Goal: Task Accomplishment & Management: Complete application form

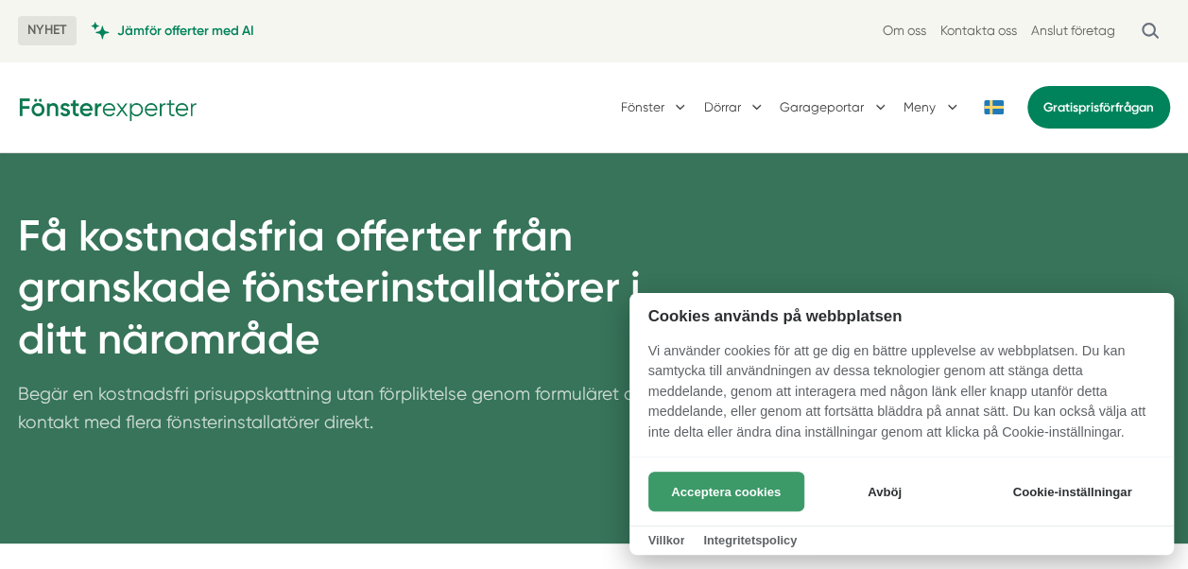
click at [734, 499] on button "Acceptera cookies" at bounding box center [727, 492] width 156 height 40
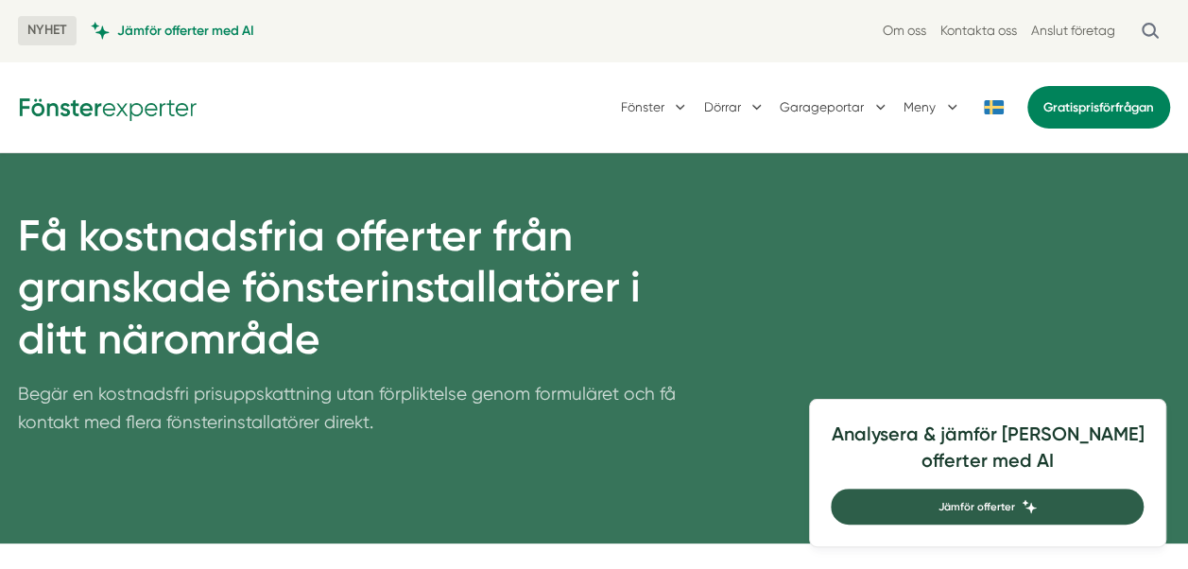
click at [1011, 503] on span "Jämför offerter" at bounding box center [976, 506] width 77 height 17
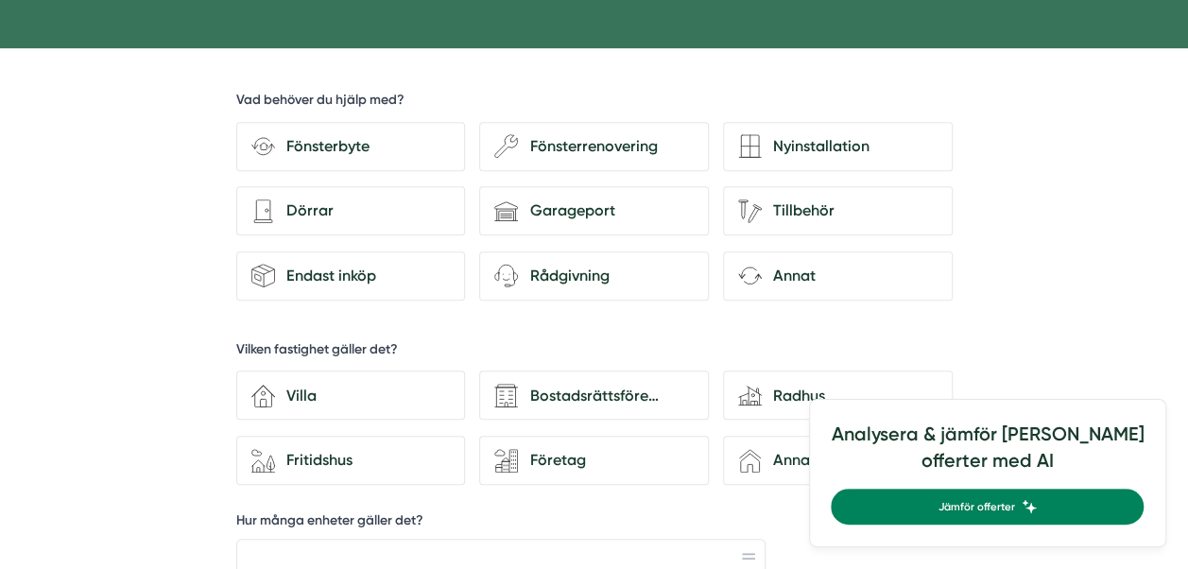
scroll to position [499, 0]
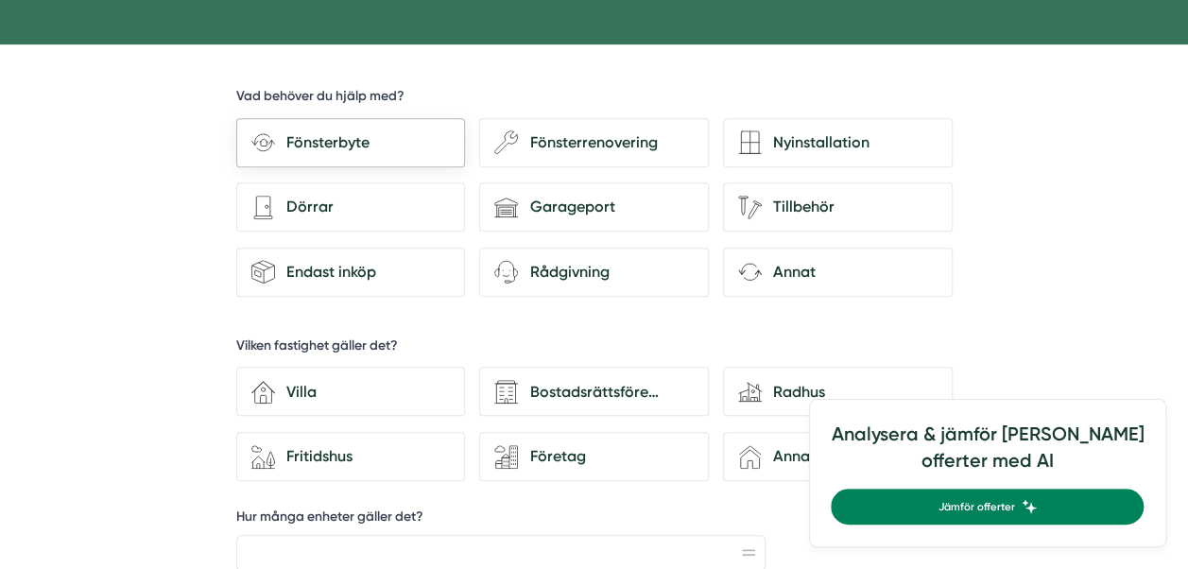
click at [355, 144] on div "Fönsterbyte" at bounding box center [362, 142] width 175 height 25
click at [0, 0] on input "Fönsterbyte" at bounding box center [0, 0] width 0 height 0
click at [316, 130] on div "Fönsterbyte" at bounding box center [362, 142] width 175 height 25
click at [0, 0] on input "Fönsterbyte" at bounding box center [0, 0] width 0 height 0
click at [335, 389] on div "Villa" at bounding box center [362, 392] width 175 height 25
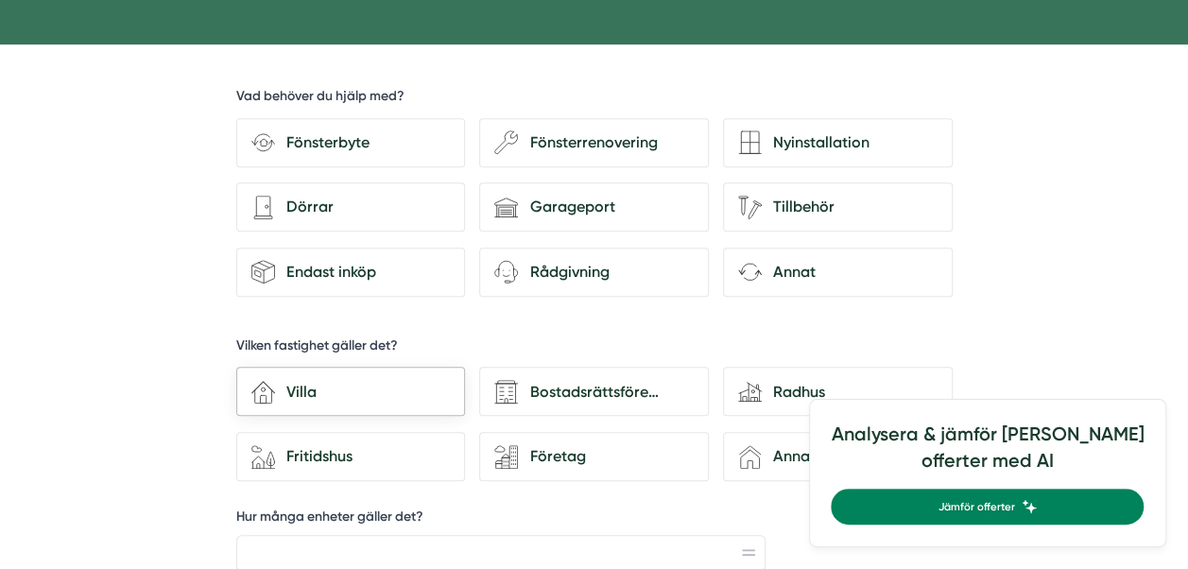
click at [0, 0] on input "house-3 Villa" at bounding box center [0, 0] width 0 height 0
click at [777, 390] on div "Radhus" at bounding box center [849, 392] width 175 height 25
click at [0, 0] on input "house-modern Radhus" at bounding box center [0, 0] width 0 height 0
click at [441, 380] on div "Villa" at bounding box center [362, 392] width 175 height 25
click at [0, 0] on input "house-3 Villa" at bounding box center [0, 0] width 0 height 0
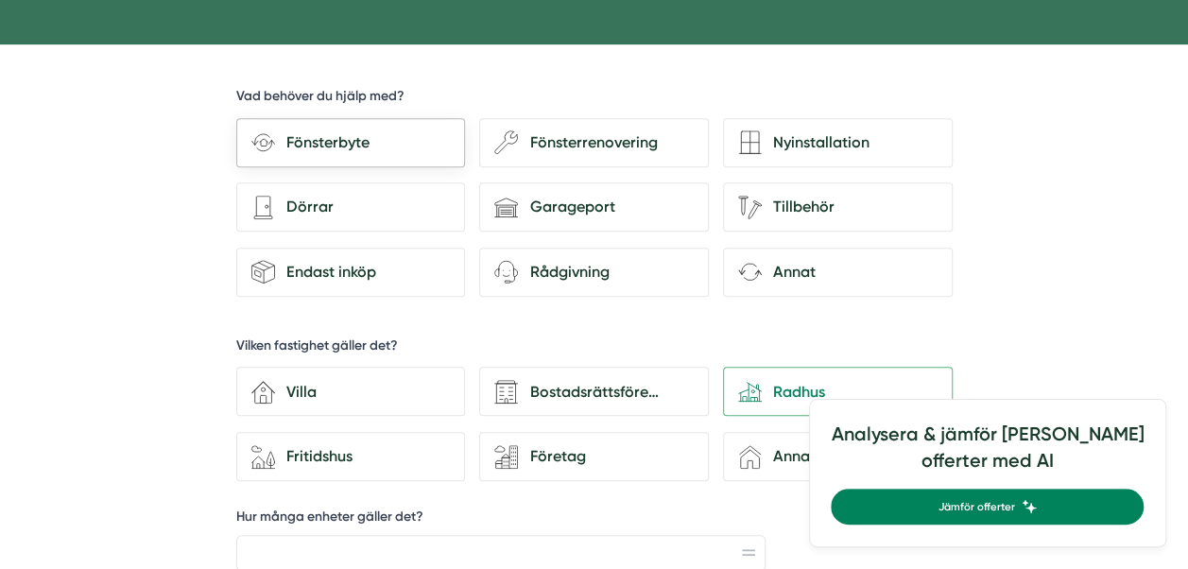
click at [338, 143] on div "Fönsterbyte" at bounding box center [362, 142] width 175 height 25
click at [0, 0] on input "Fönsterbyte" at bounding box center [0, 0] width 0 height 0
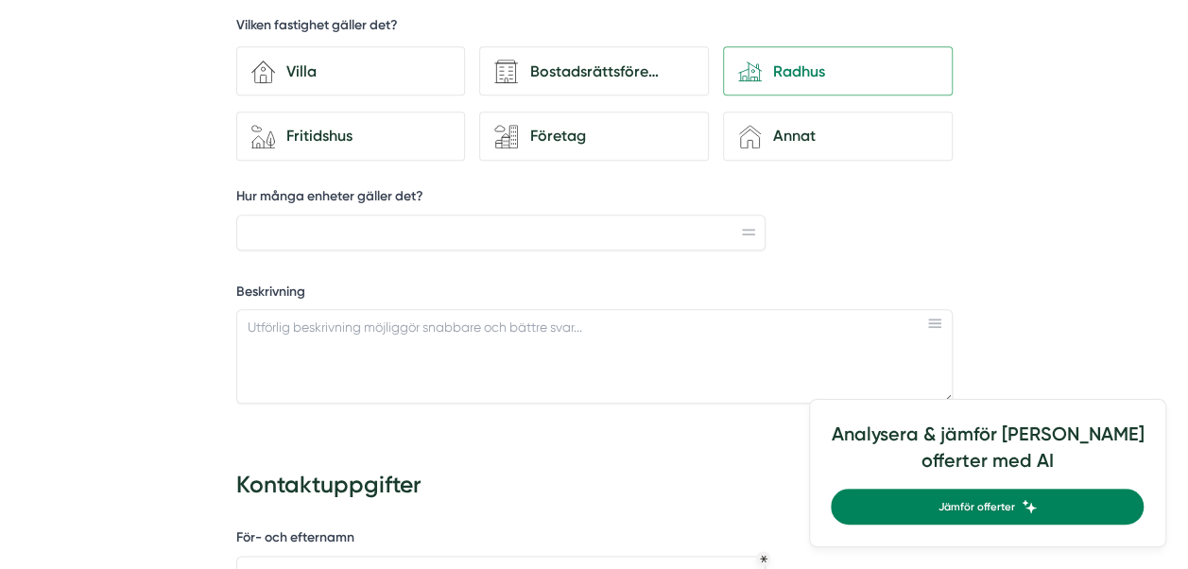
scroll to position [823, 0]
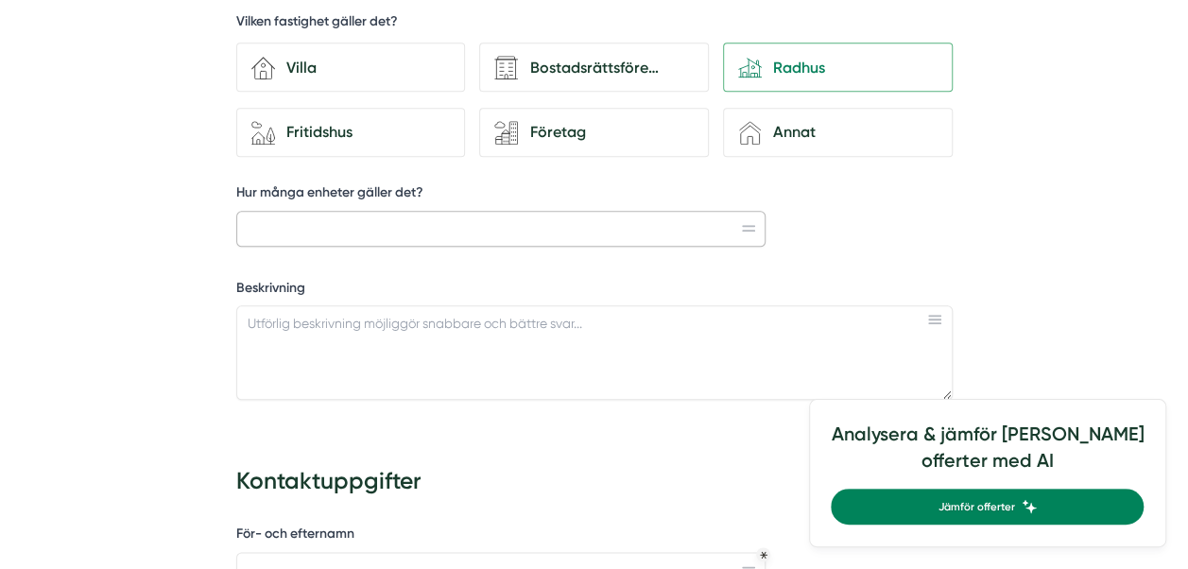
click at [315, 222] on input "Hur många enheter gäller det?" at bounding box center [501, 229] width 530 height 36
type input "8 fönster och 5 altandörrar"
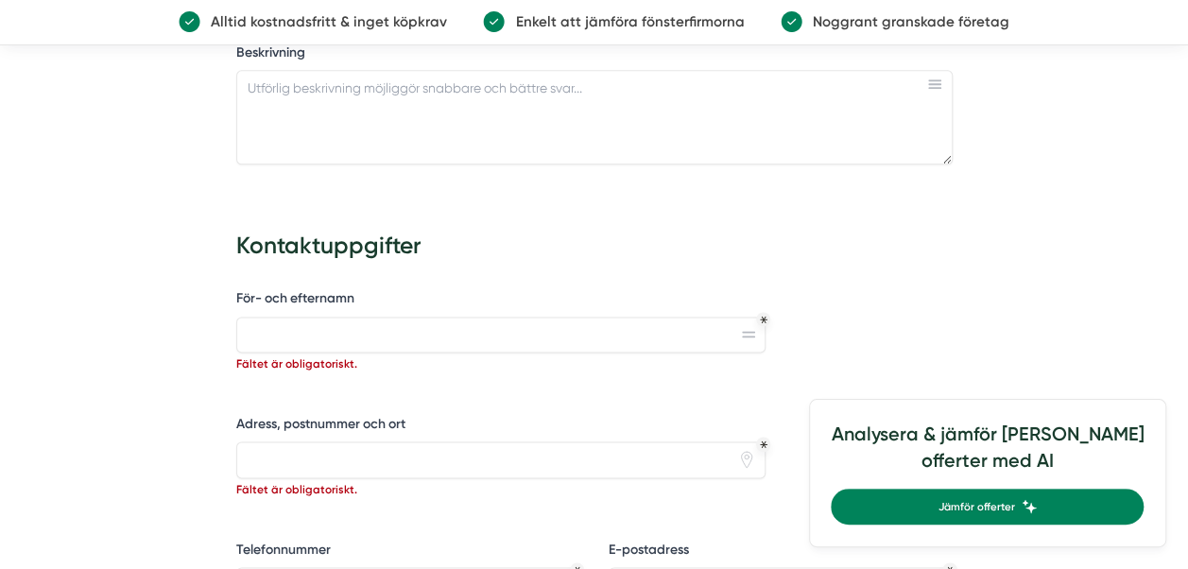
scroll to position [1080, 0]
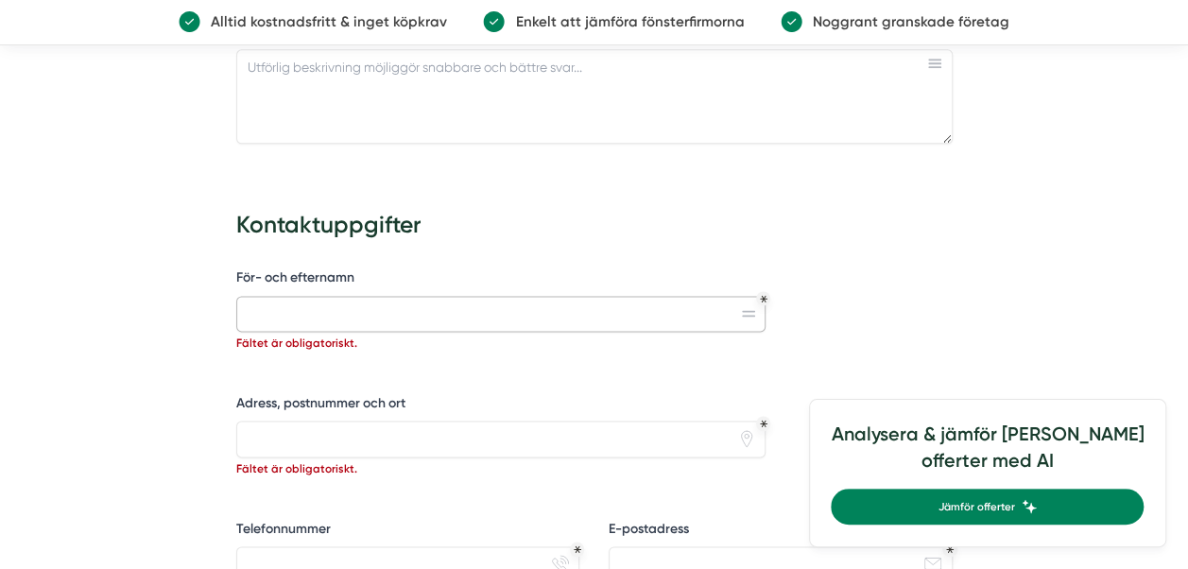
click at [350, 318] on input "För- och efternamn" at bounding box center [501, 314] width 530 height 36
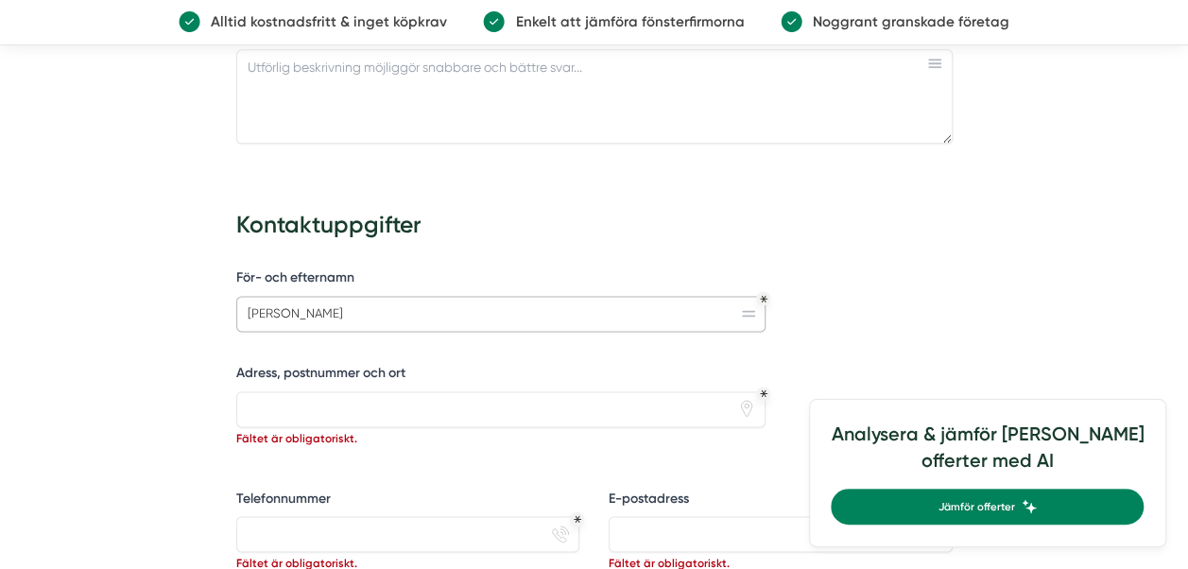
type input "loella larsen"
click at [337, 415] on input "Adress, postnummer och ort" at bounding box center [501, 409] width 530 height 36
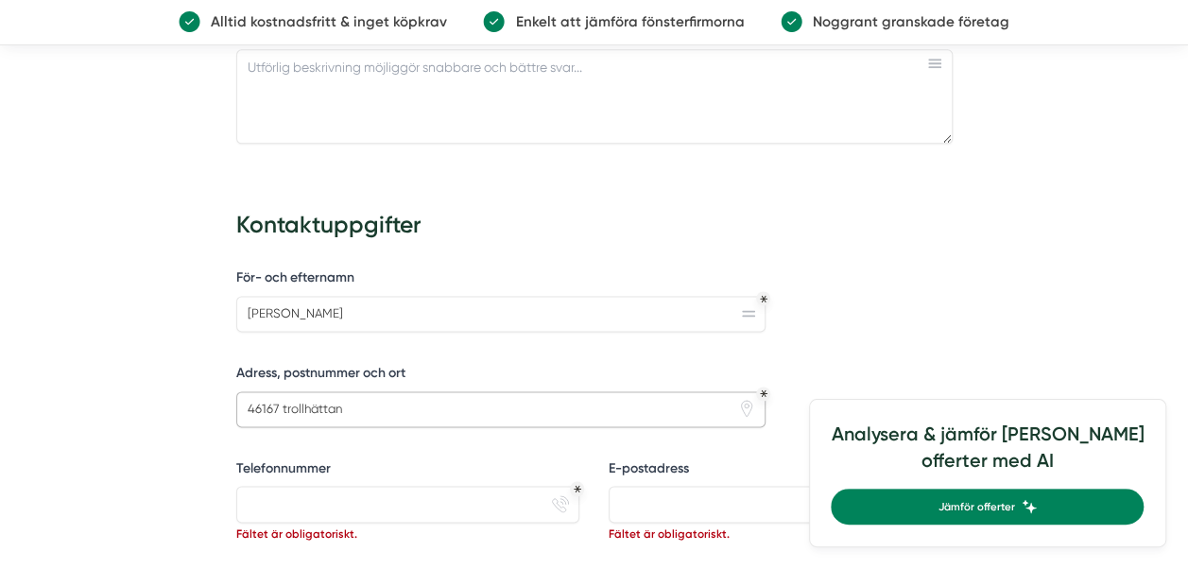
type input "46167 trollhättan"
click at [312, 494] on input "Telefonnummer" at bounding box center [408, 504] width 344 height 36
type input "0736471331"
click at [639, 499] on input "E-postadress" at bounding box center [781, 504] width 344 height 36
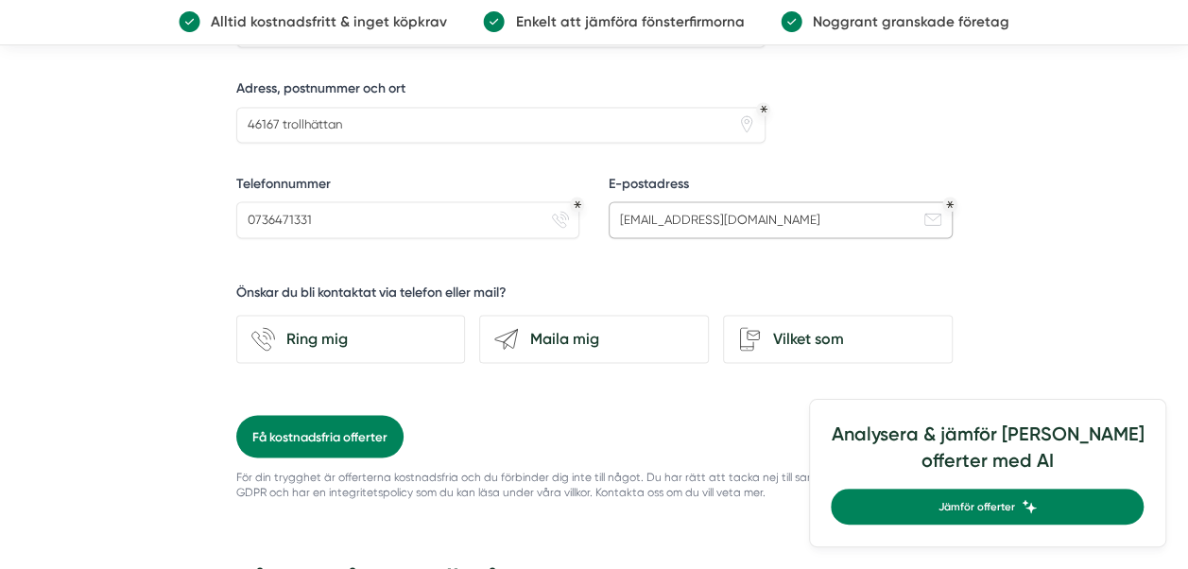
scroll to position [1373, 0]
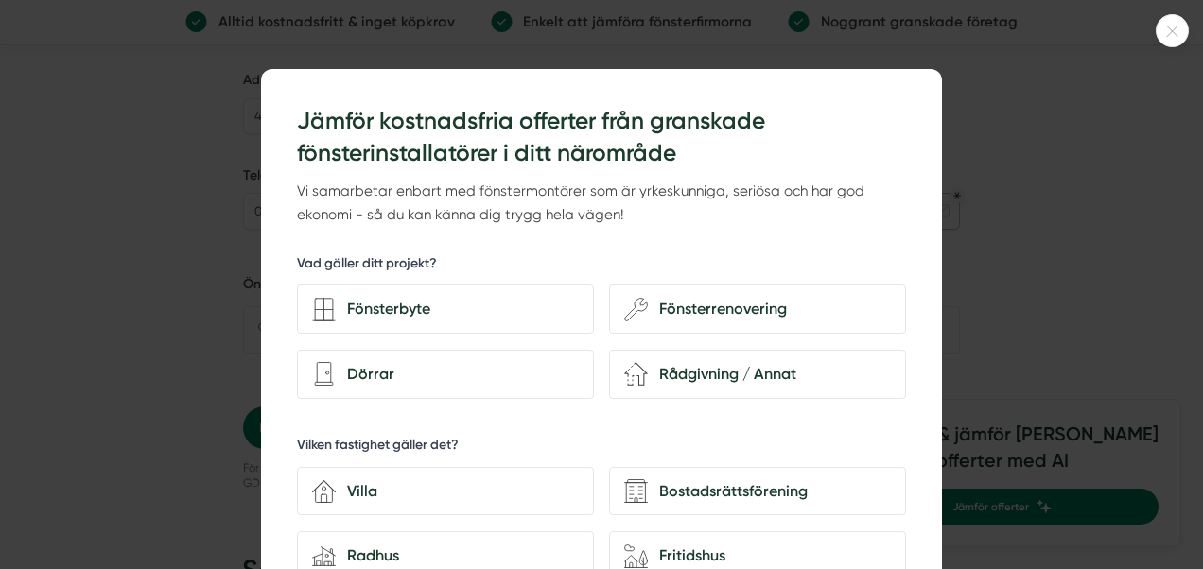
drag, startPoint x: 1193, startPoint y: 250, endPoint x: 1132, endPoint y: 342, distance: 111.2
click at [1132, 342] on html "NYHET Jämför offerter med AI Om oss Kontakta oss Anslut företag Fönster Dörrar …" at bounding box center [601, 281] width 1203 height 3308
type input "galaxia_277@hotmail.com"
click at [1164, 37] on div at bounding box center [1171, 30] width 33 height 33
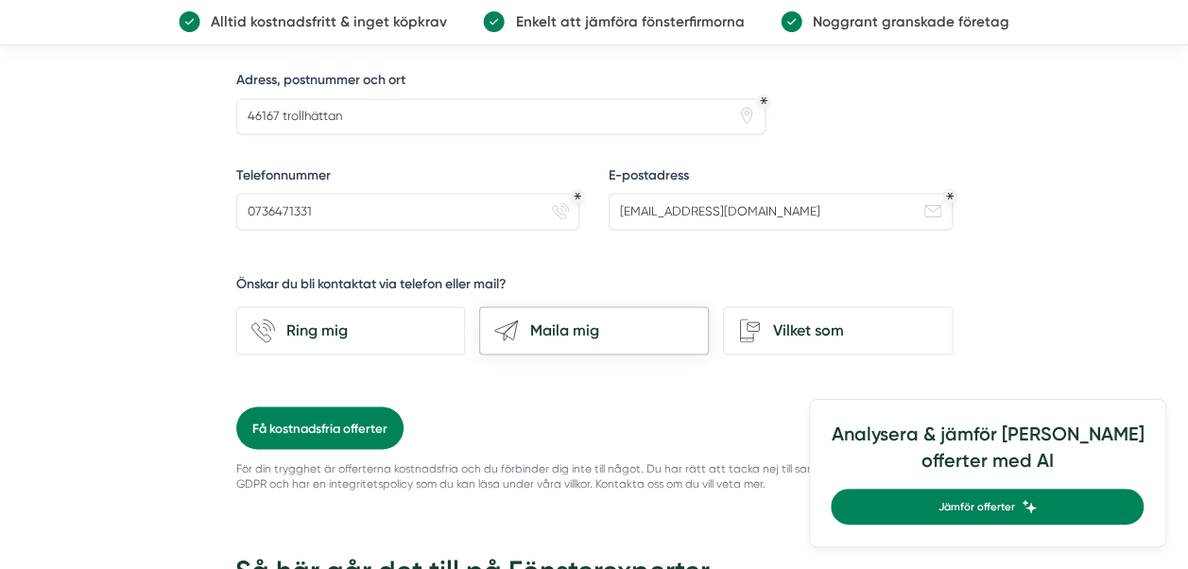
click at [640, 321] on div "Maila mig" at bounding box center [605, 331] width 175 height 25
click at [0, 0] on input "send-email Maila mig" at bounding box center [0, 0] width 0 height 0
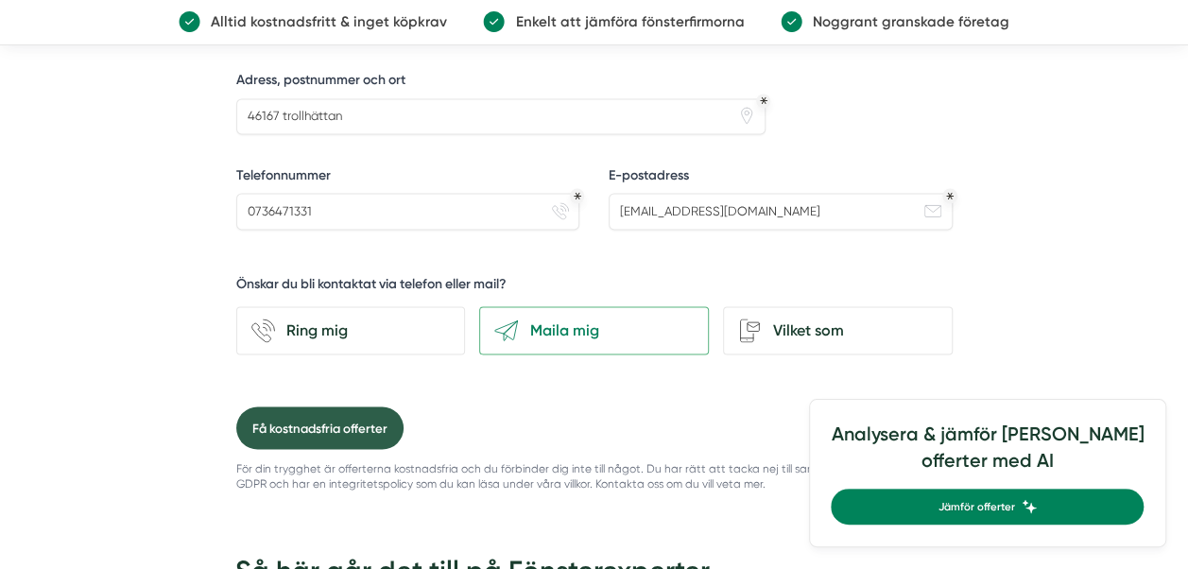
click at [337, 427] on button "Få kostnadsfria offerter" at bounding box center [319, 428] width 167 height 43
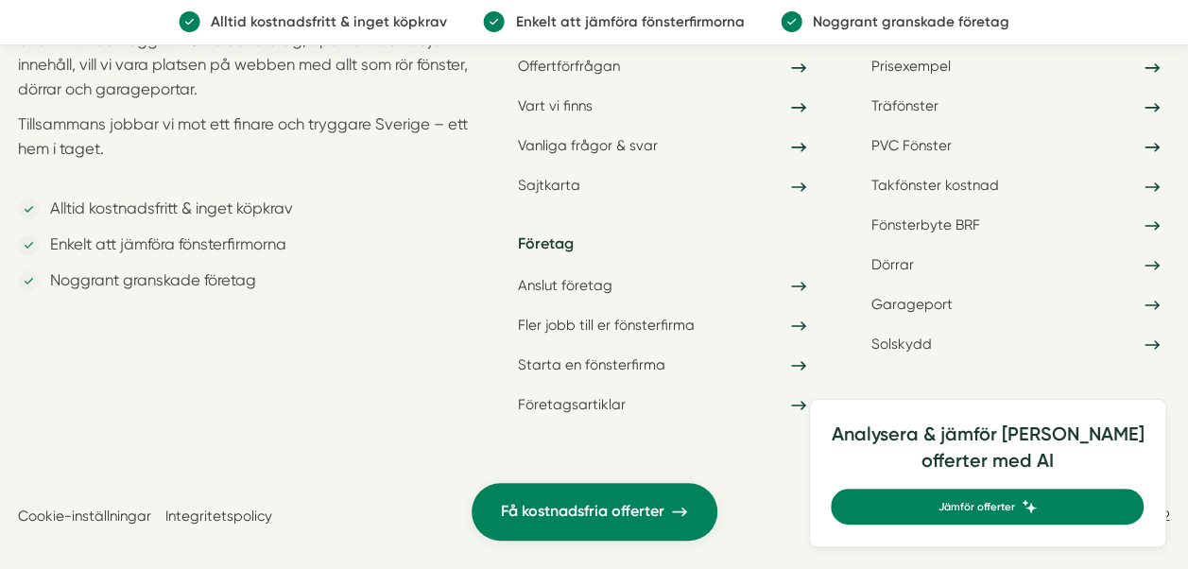
scroll to position [1277, 0]
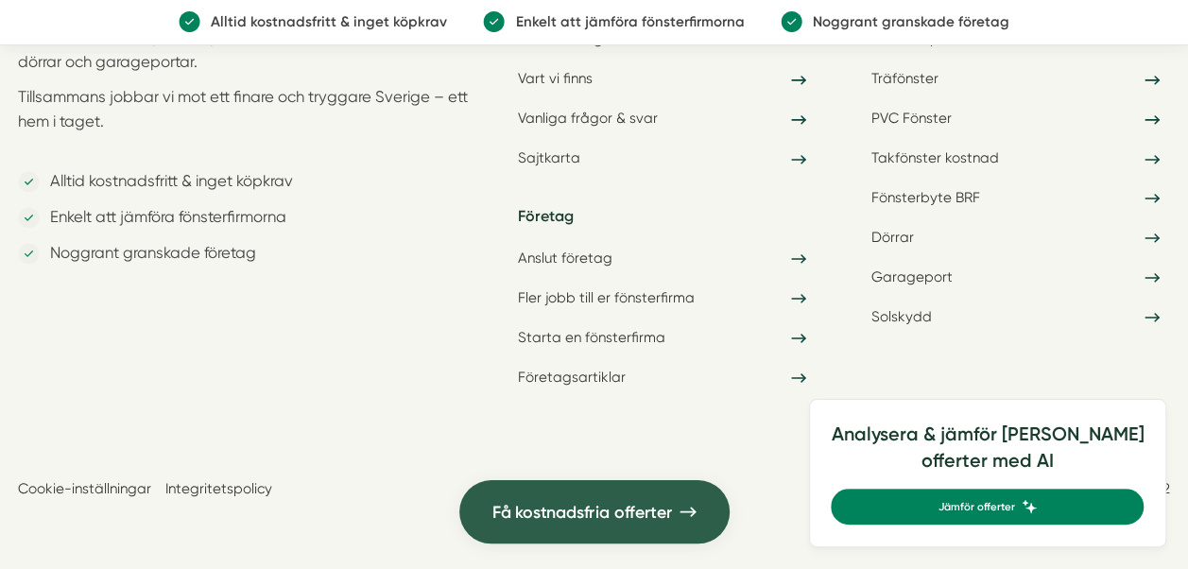
click at [571, 511] on span "Få kostnadsfria offerter" at bounding box center [582, 511] width 180 height 26
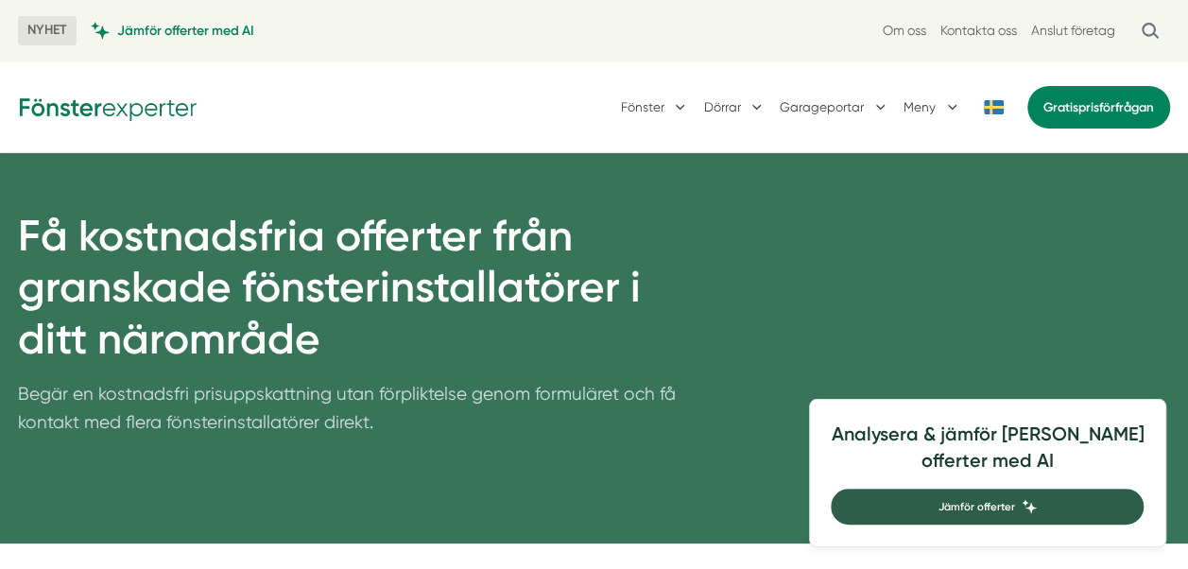
click at [1014, 513] on span "Jämför offerter" at bounding box center [976, 506] width 77 height 17
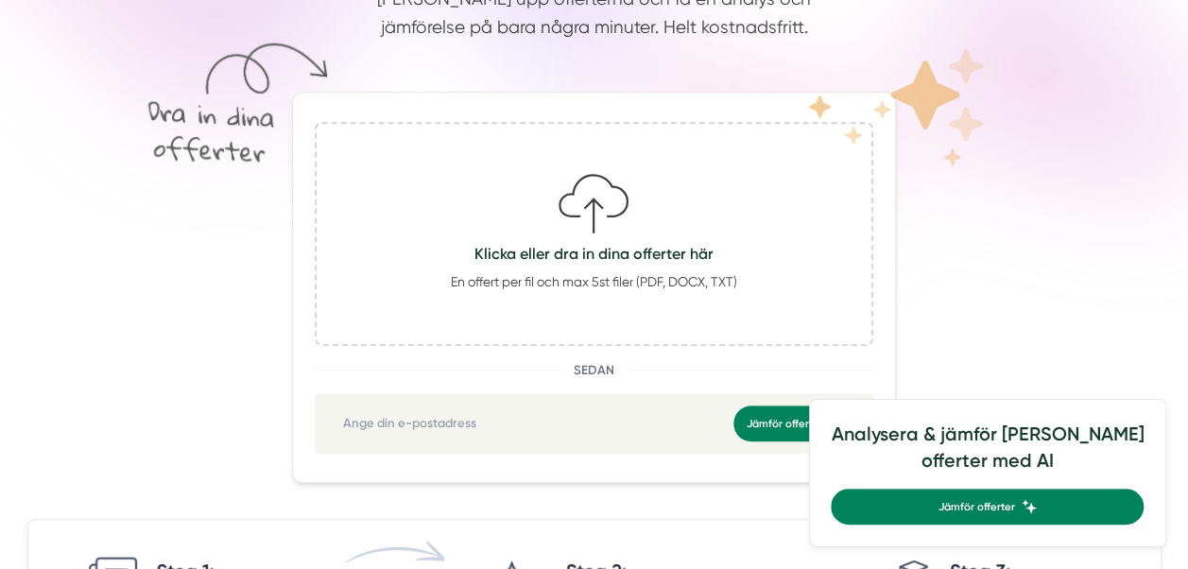
scroll to position [350, 0]
